Goal: Information Seeking & Learning: Learn about a topic

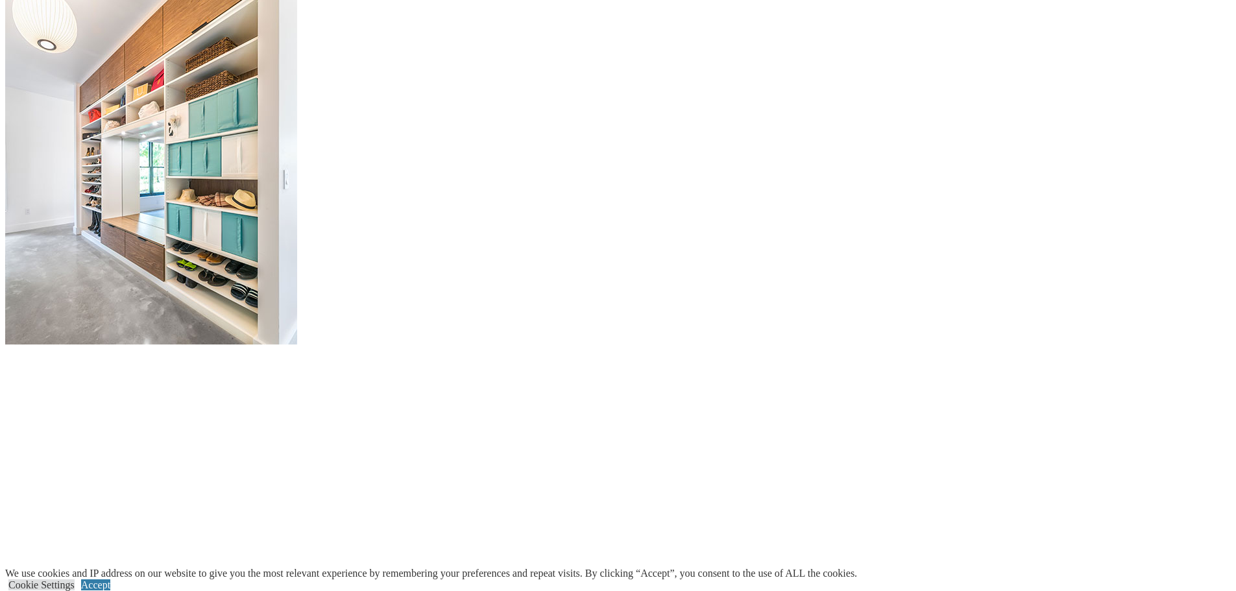
scroll to position [1622, 0]
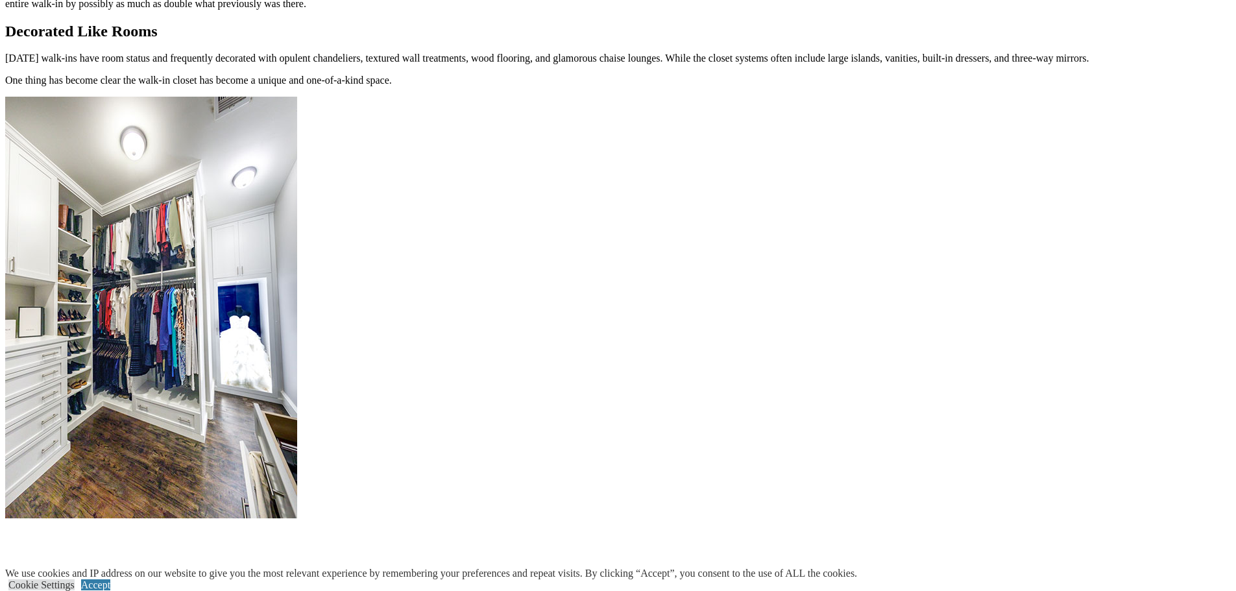
scroll to position [1557, 0]
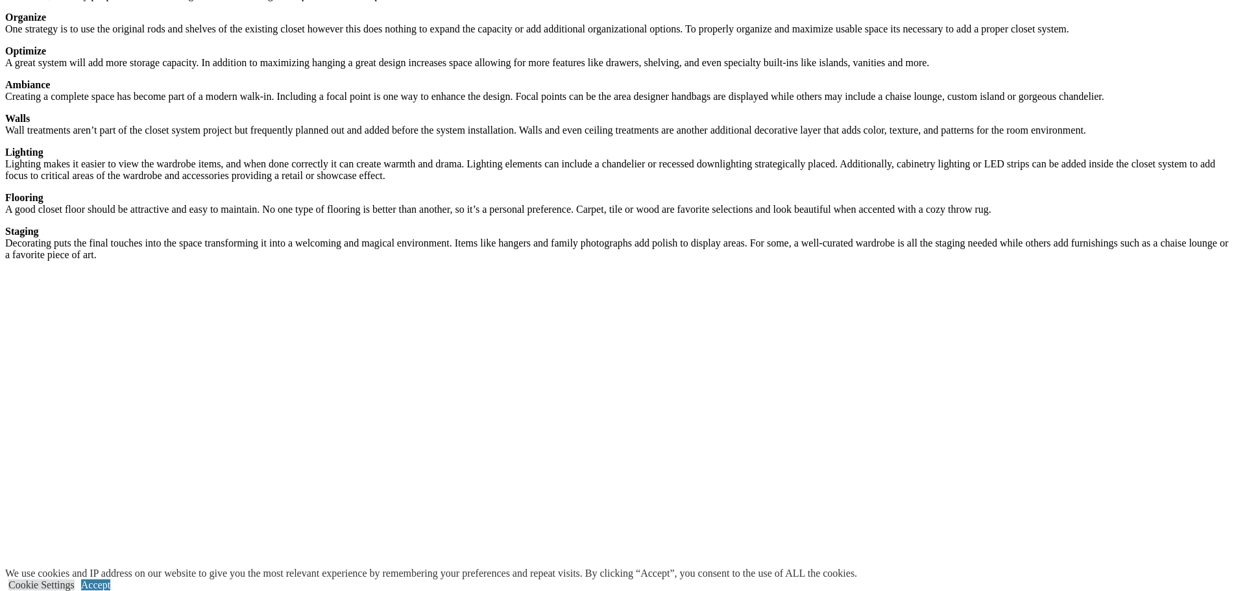
scroll to position [2338, 0]
